Goal: Transaction & Acquisition: Purchase product/service

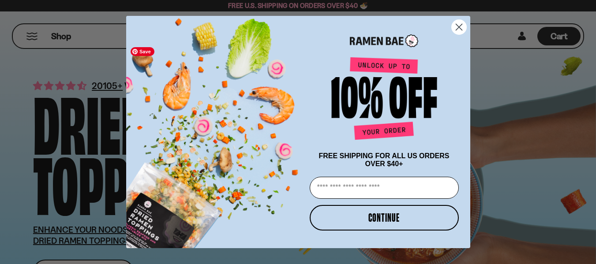
scroll to position [44, 0]
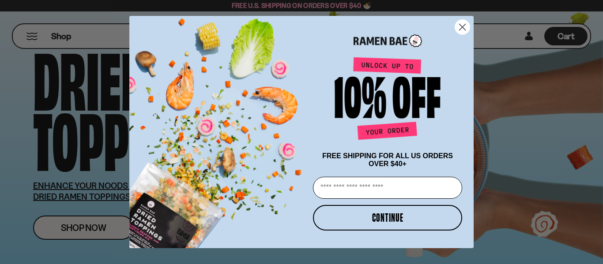
click at [465, 27] on icon "Close dialog" at bounding box center [461, 26] width 15 height 15
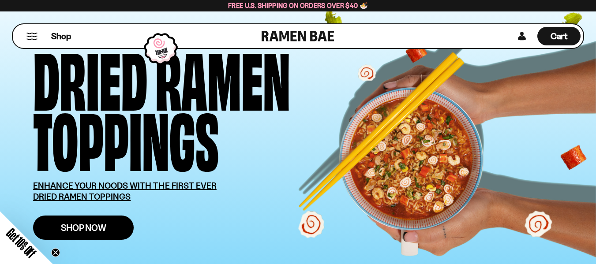
click at [81, 223] on span "Shop Now" at bounding box center [83, 227] width 45 height 9
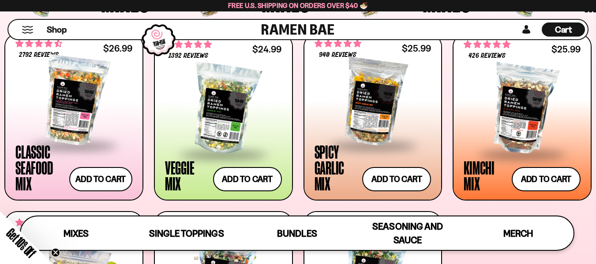
scroll to position [309, 0]
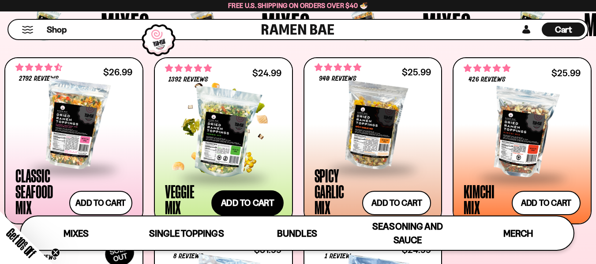
click at [260, 208] on button "Add to cart Add — Regular price $24.99 Regular price Sale price $24.99 Unit pri…" at bounding box center [247, 204] width 72 height 26
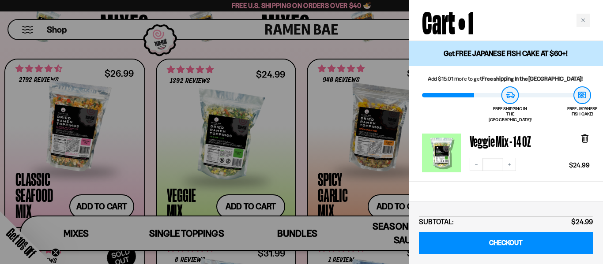
click at [213, 171] on div at bounding box center [301, 132] width 603 height 264
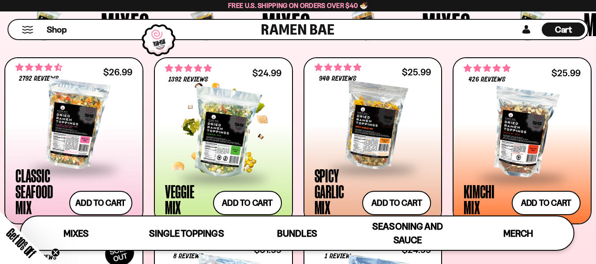
click at [239, 154] on div at bounding box center [223, 133] width 117 height 88
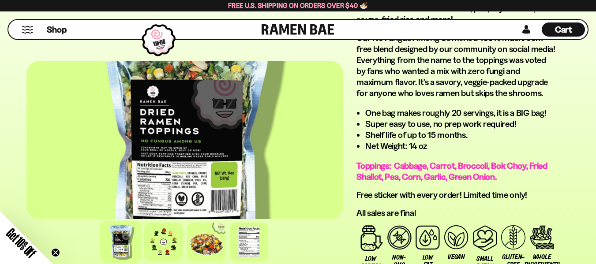
scroll to position [662, 0]
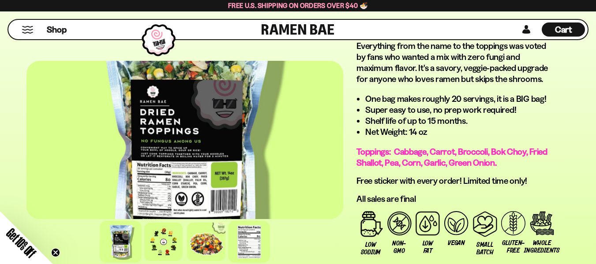
click at [251, 236] on div at bounding box center [249, 242] width 42 height 42
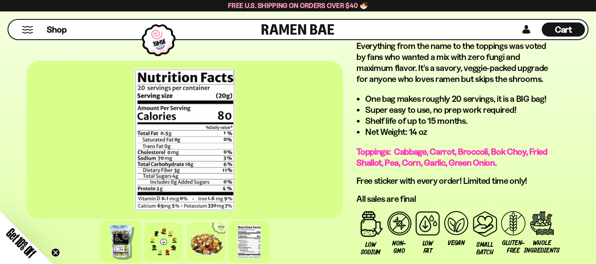
click at [124, 234] on div at bounding box center [121, 242] width 42 height 42
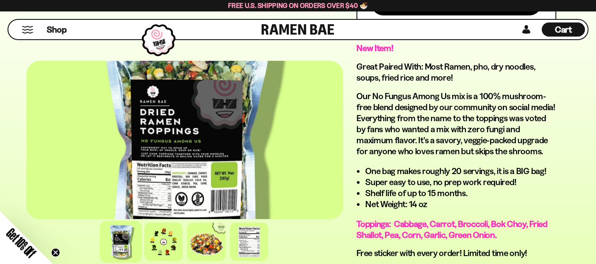
scroll to position [574, 0]
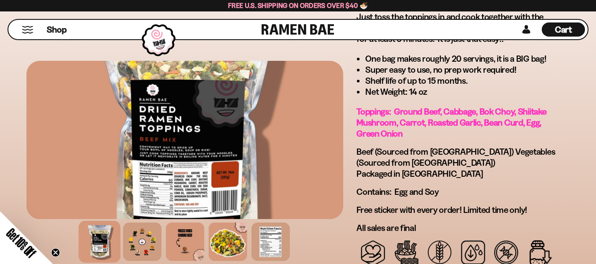
scroll to position [618, 0]
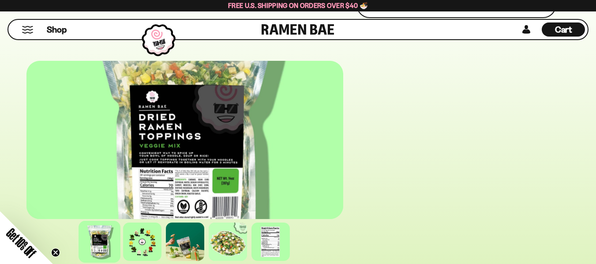
scroll to position [574, 0]
